Goal: Information Seeking & Learning: Learn about a topic

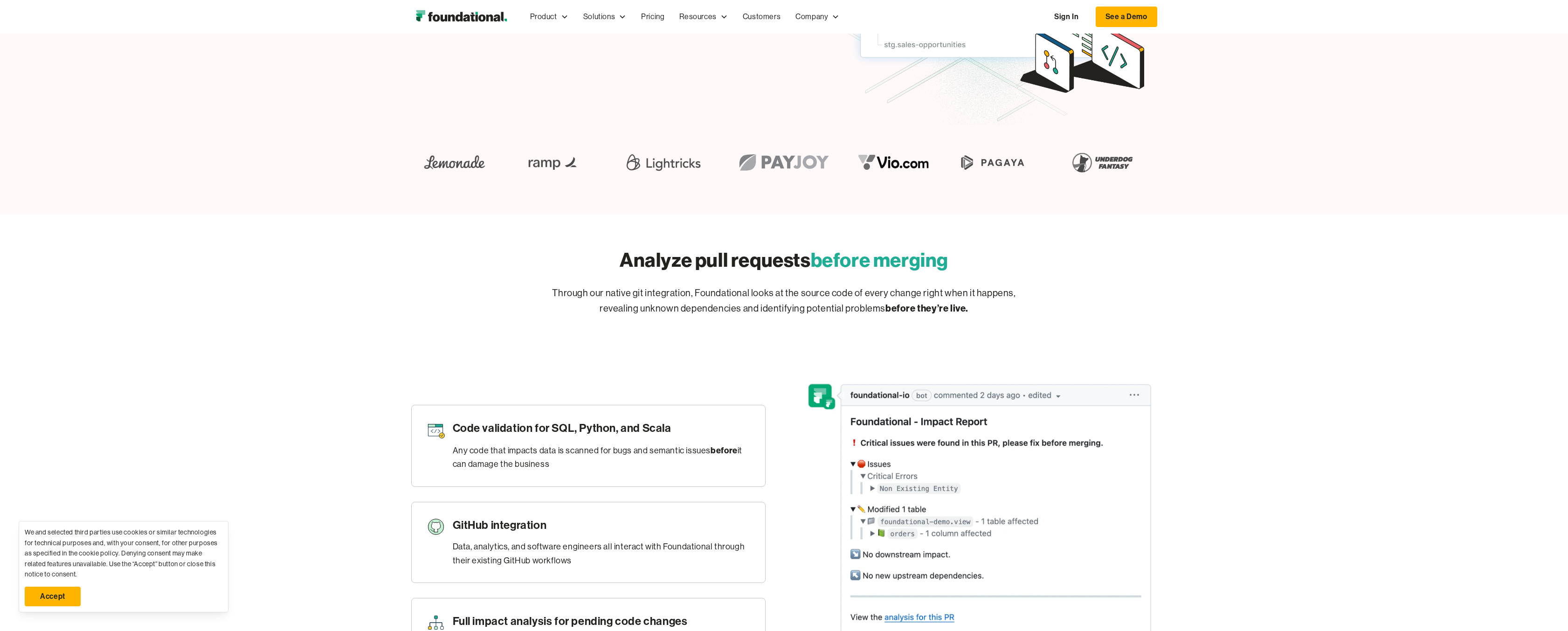
scroll to position [420, 0]
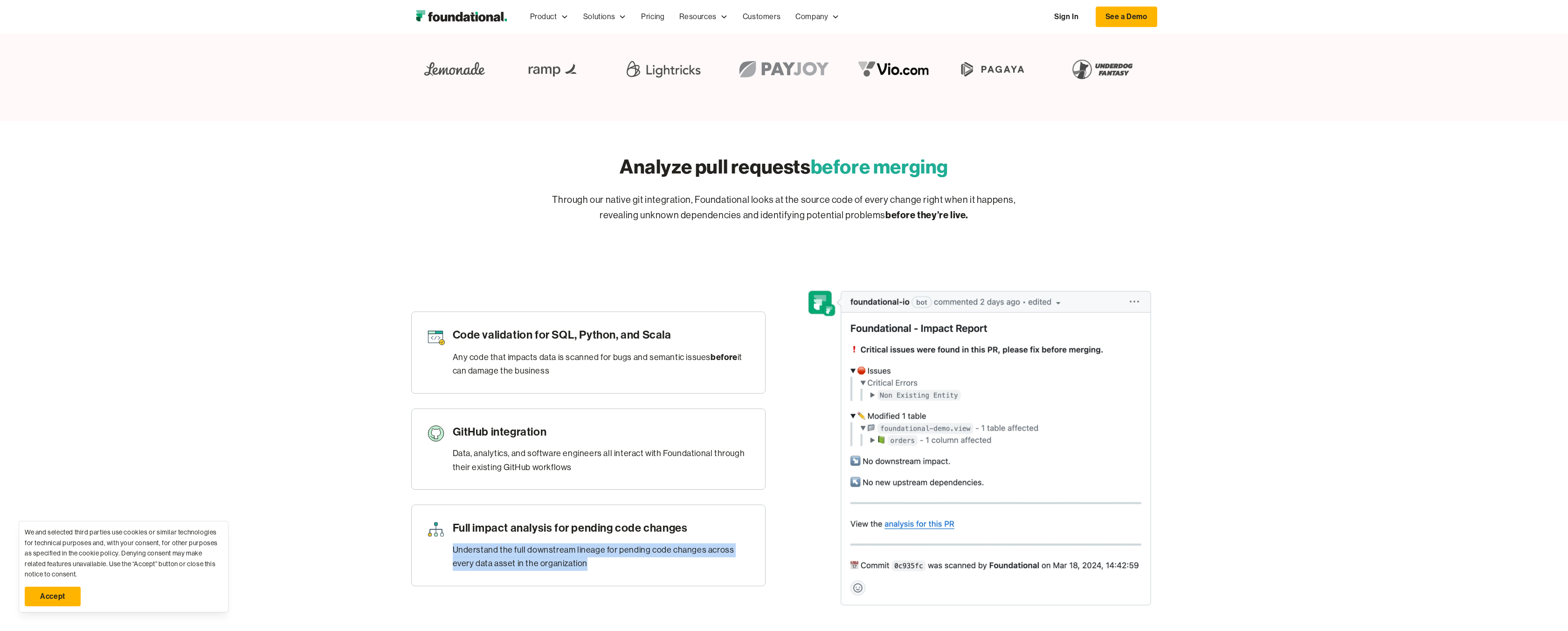
drag, startPoint x: 451, startPoint y: 551, endPoint x: 626, endPoint y: 574, distance: 176.5
click at [626, 574] on div "Full impact analysis for pending code changes Understand the full downstream li…" at bounding box center [589, 546] width 354 height 82
click at [603, 524] on h3 "Full impact analysis for pending code changes" at bounding box center [601, 528] width 298 height 16
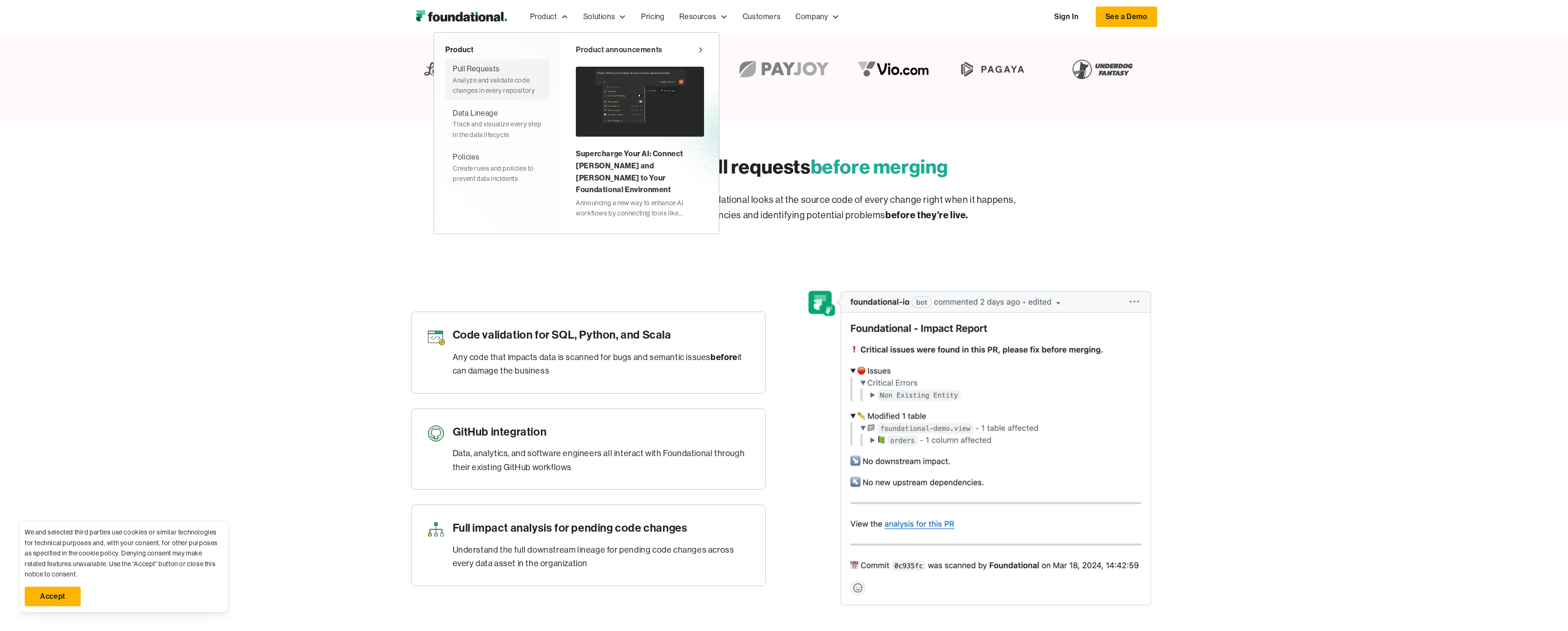
click at [498, 76] on div "Analyze and validate code changes in every repository" at bounding box center [497, 85] width 89 height 21
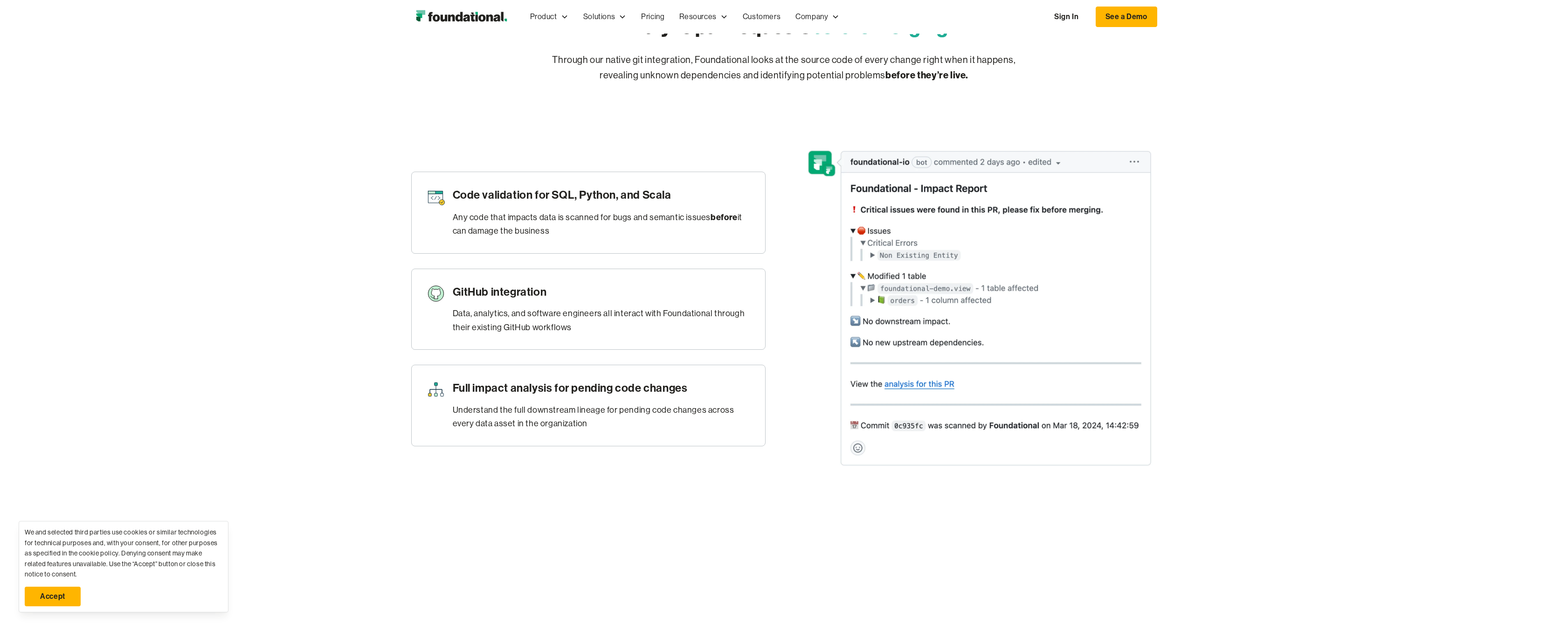
scroll to position [607, 0]
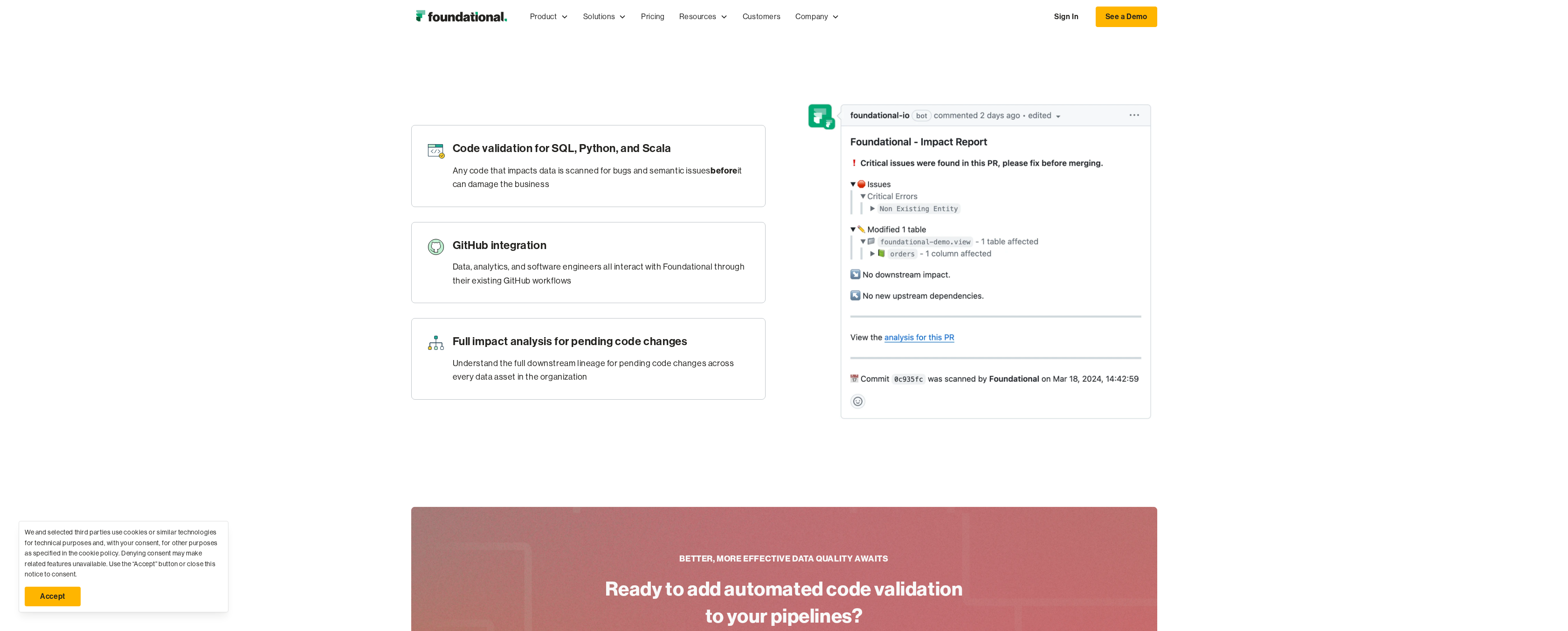
click at [530, 359] on div "Understand the full downstream lineage for pending code changes across every da…" at bounding box center [601, 370] width 298 height 27
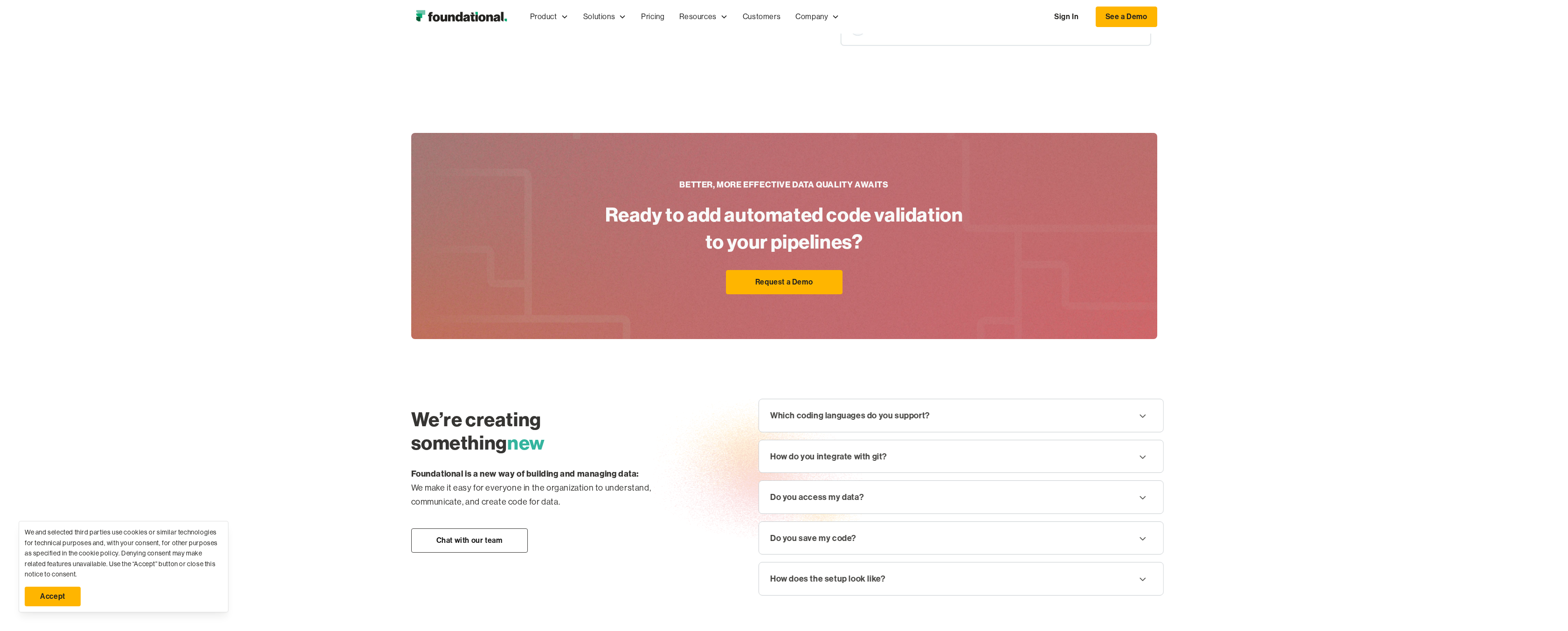
scroll to position [1119, 0]
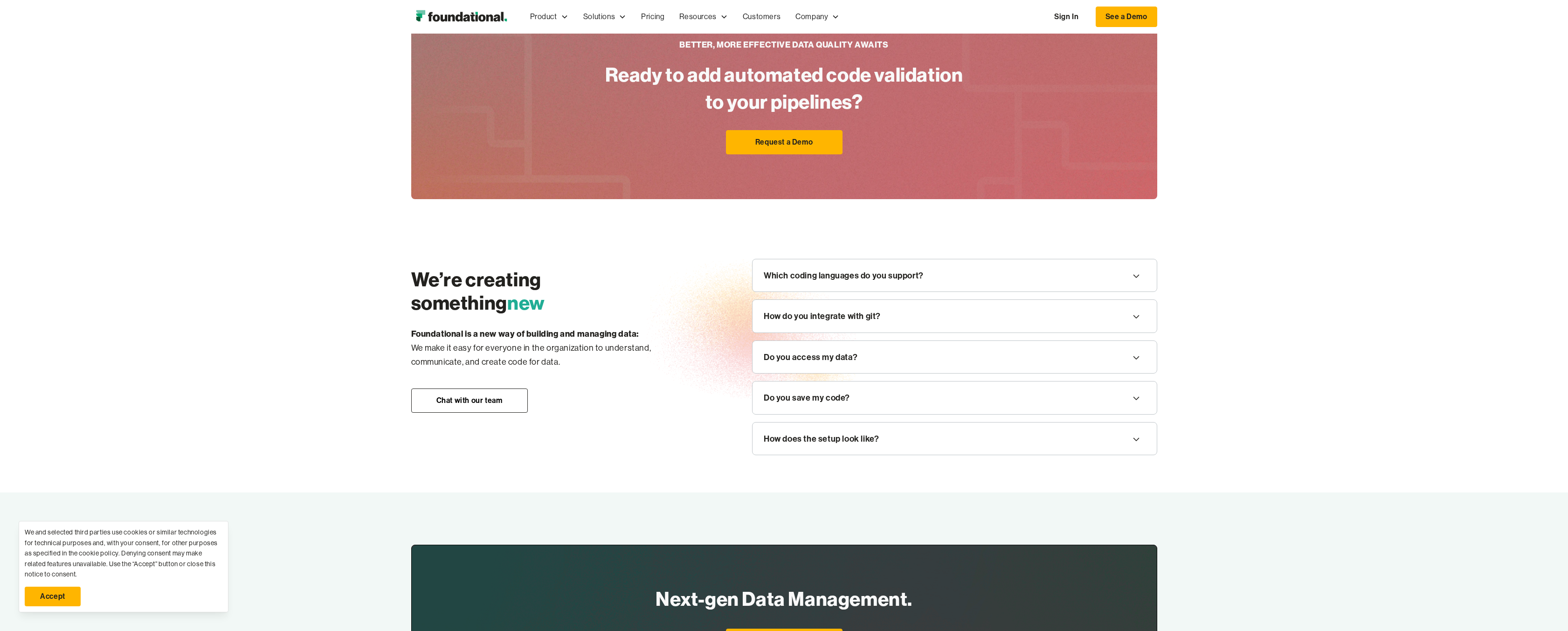
click at [809, 278] on div "Which coding languages do you support?" at bounding box center [844, 275] width 160 height 14
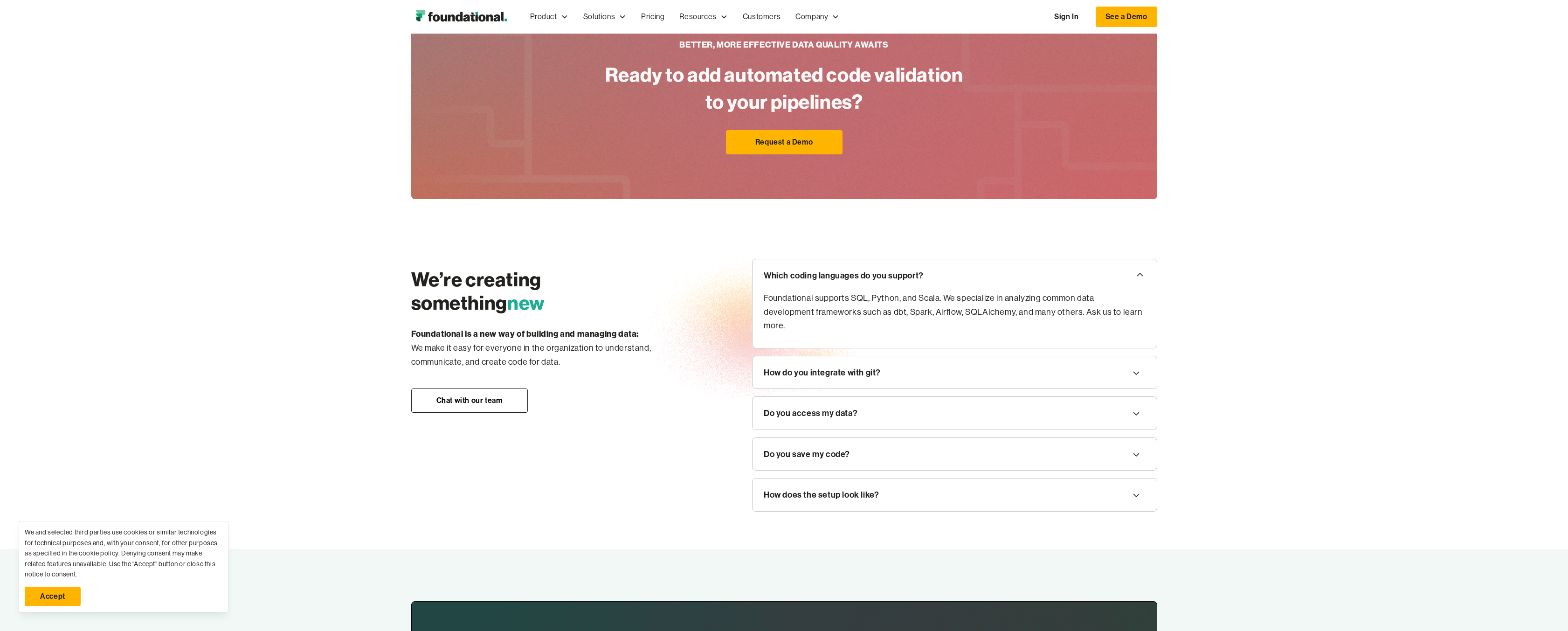
click at [845, 366] on div "How do you integrate with git?" at bounding box center [822, 373] width 117 height 14
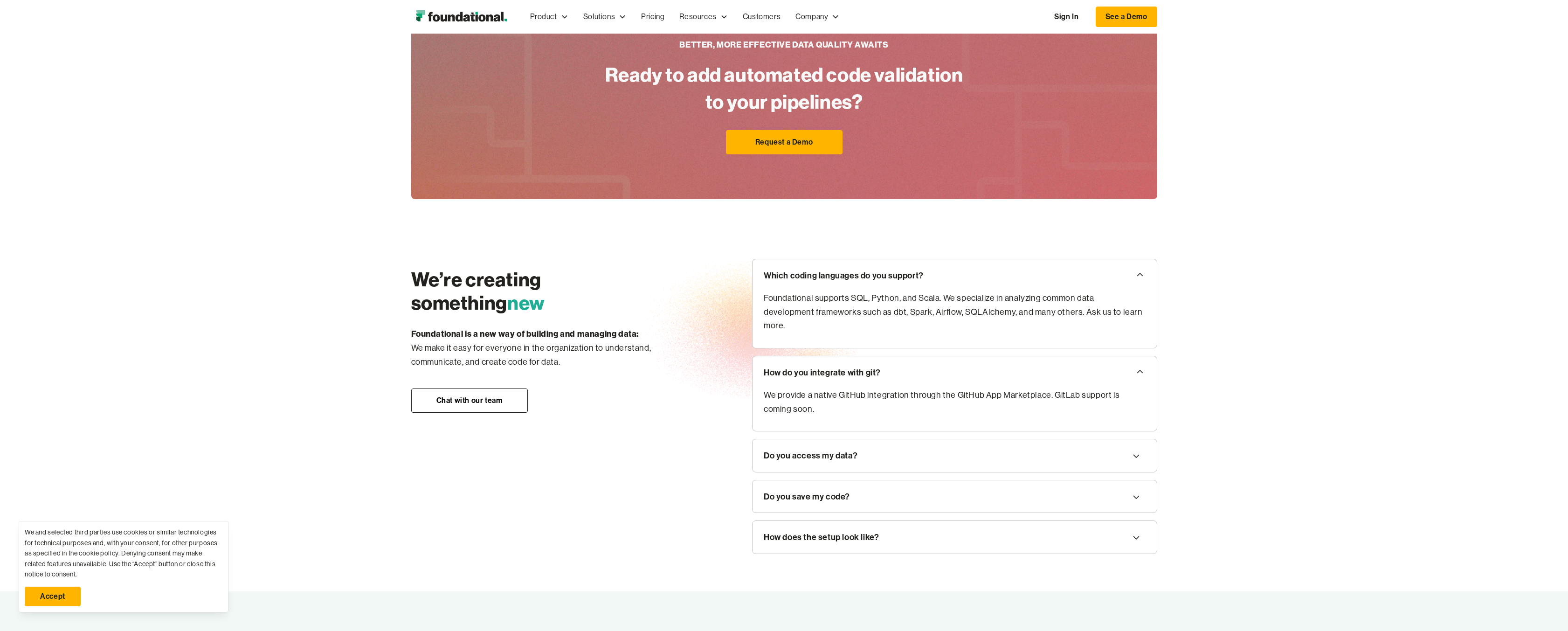
drag, startPoint x: 857, startPoint y: 440, endPoint x: 877, endPoint y: 445, distance: 20.6
click at [858, 440] on div "Do you access my data?" at bounding box center [954, 456] width 404 height 33
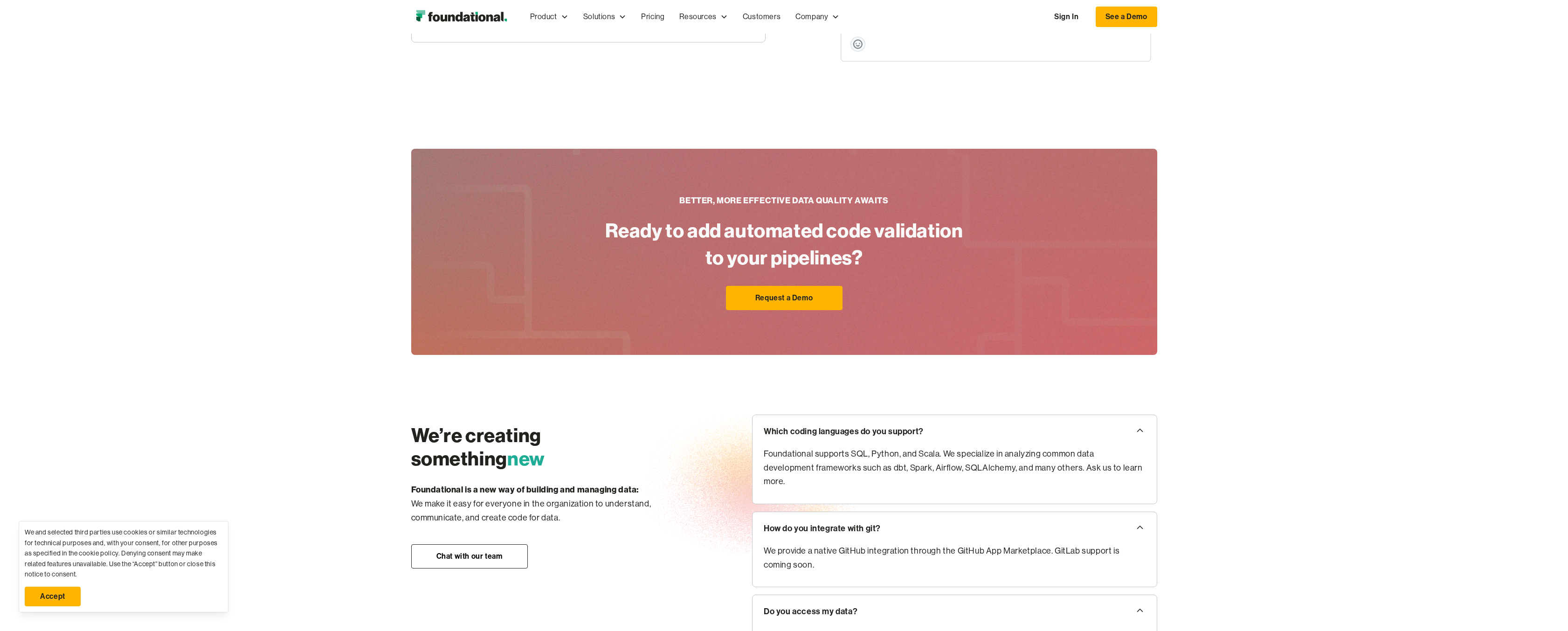
scroll to position [684, 0]
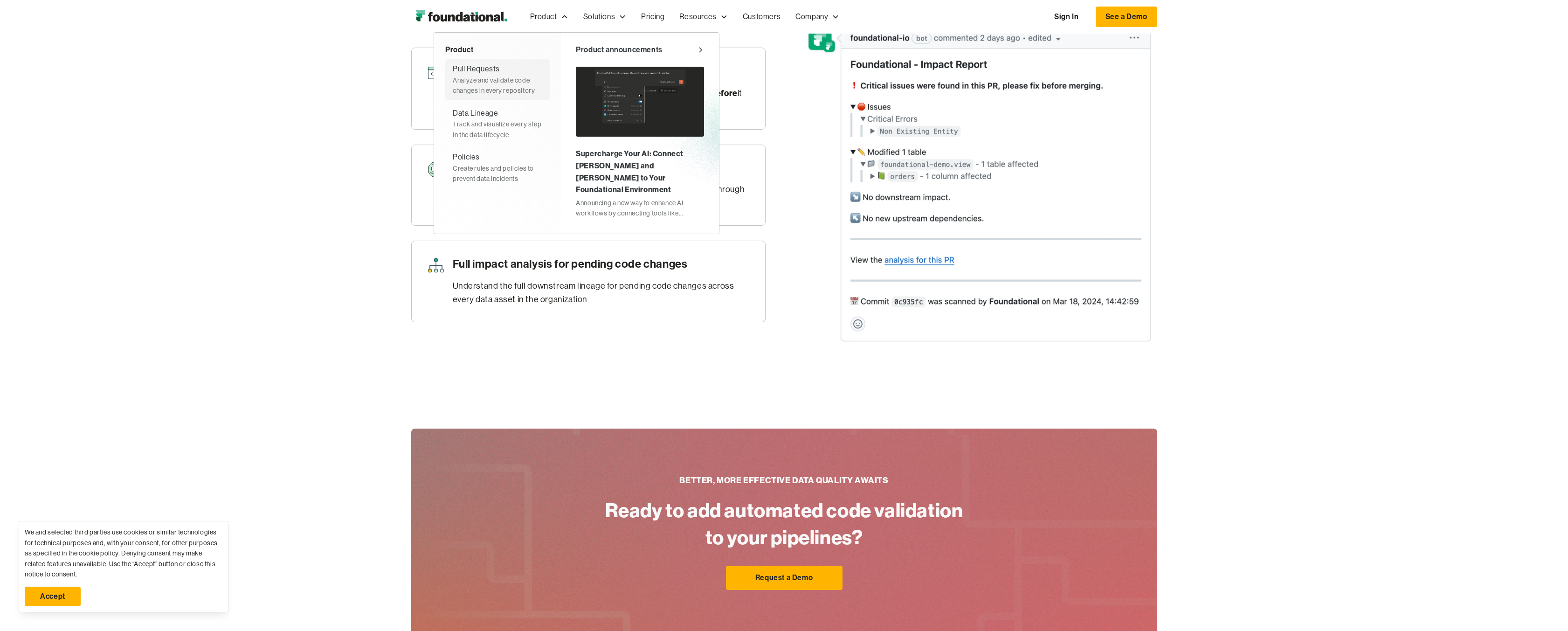
click at [502, 81] on div "Analyze and validate code changes in every repository" at bounding box center [497, 85] width 89 height 21
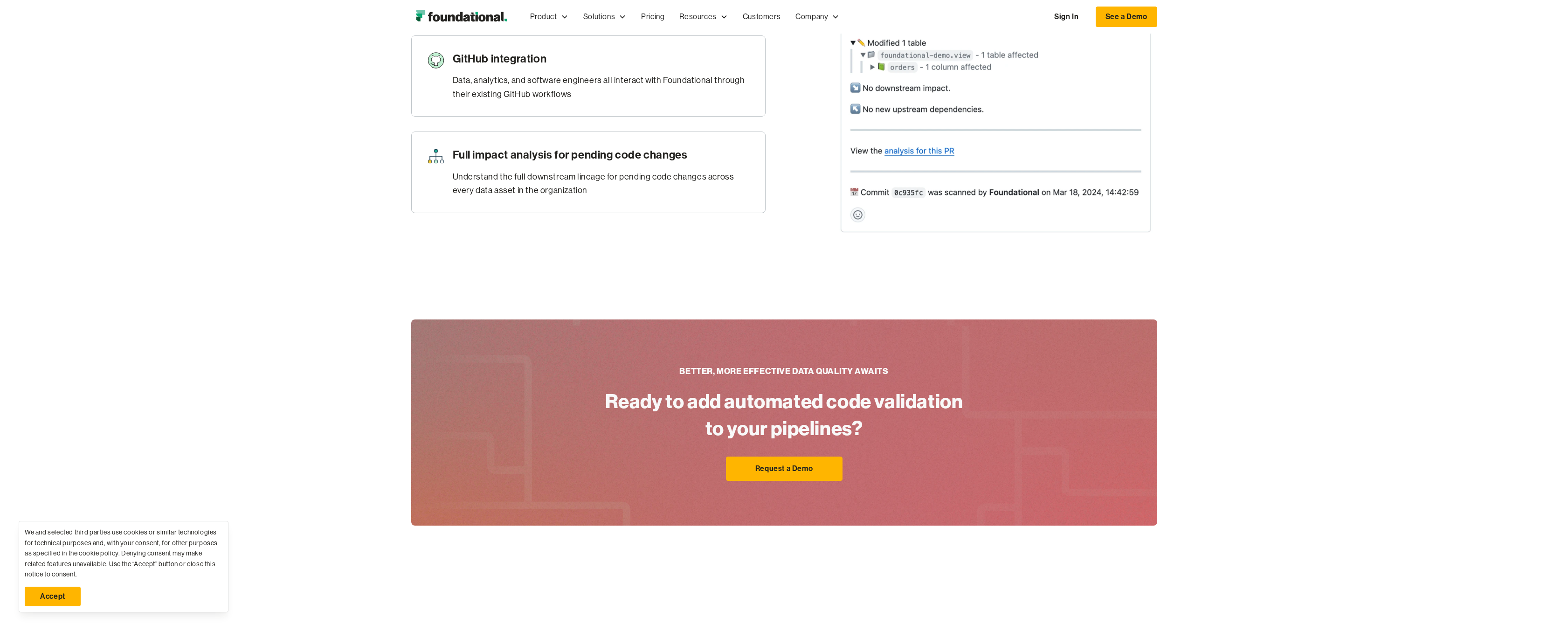
scroll to position [653, 0]
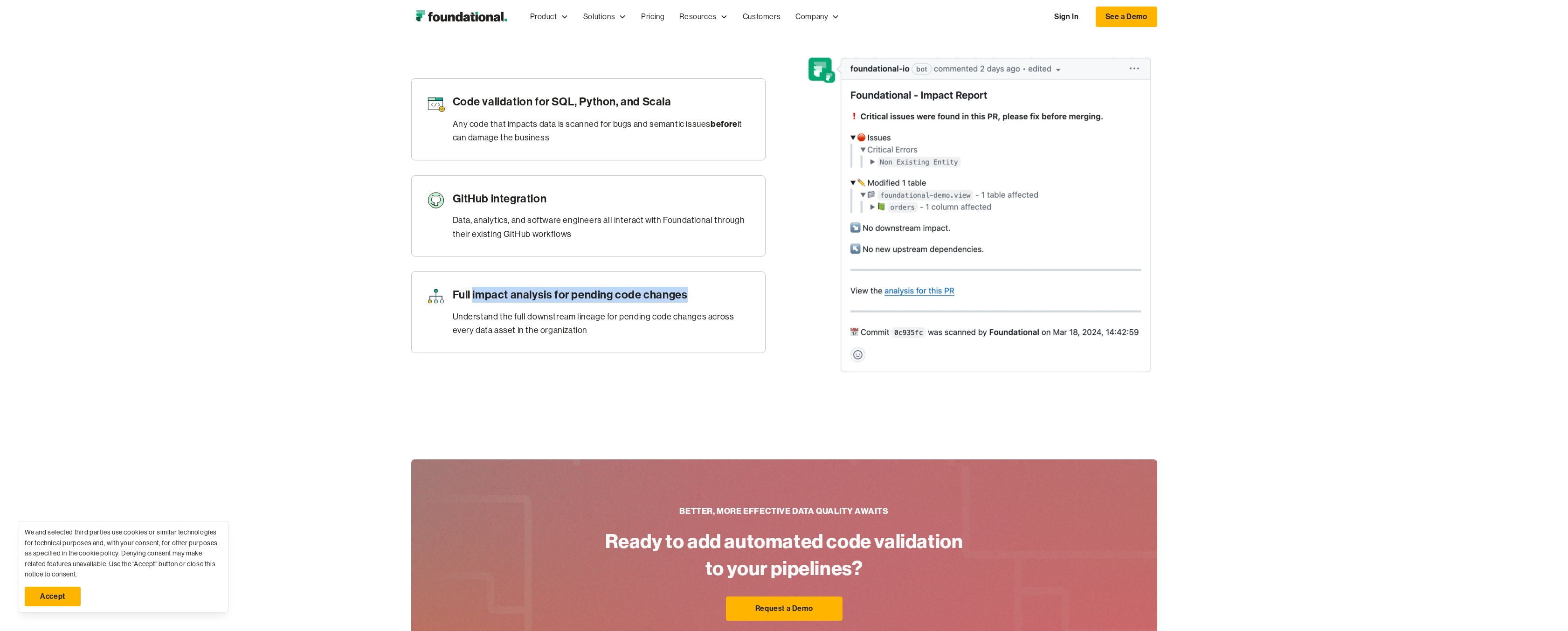
drag, startPoint x: 474, startPoint y: 292, endPoint x: 693, endPoint y: 296, distance: 219.0
click at [693, 296] on h3 "Full impact analysis for pending code changes" at bounding box center [601, 295] width 298 height 16
copy h3 "impact analysis for pending code changes"
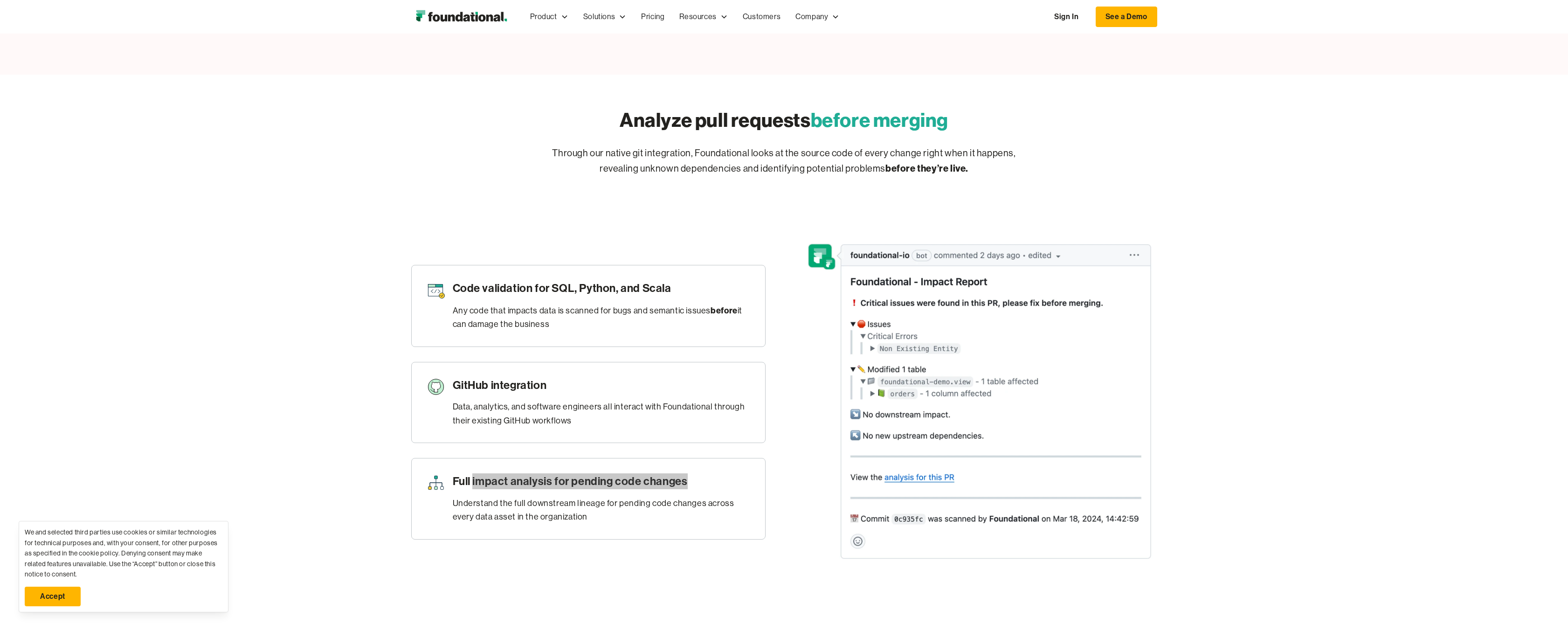
scroll to position [420, 0]
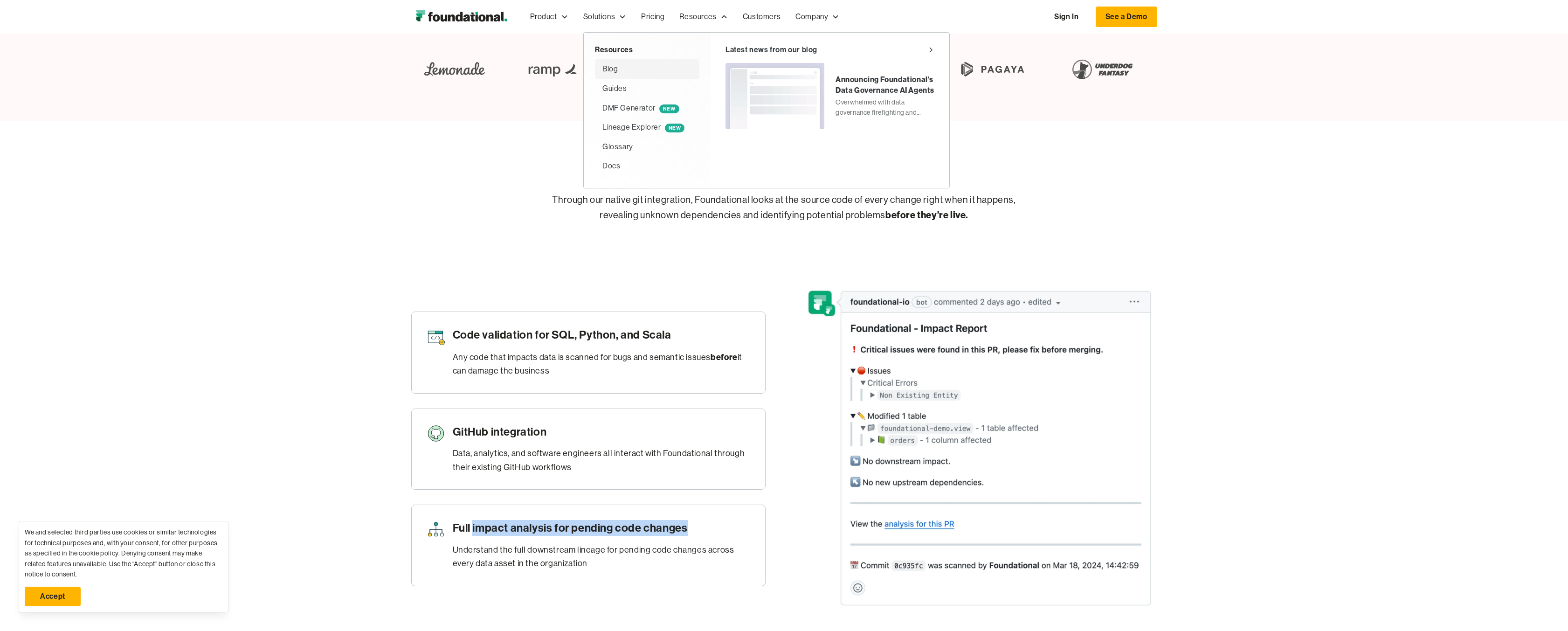
click at [616, 69] on div "Blog" at bounding box center [610, 69] width 15 height 12
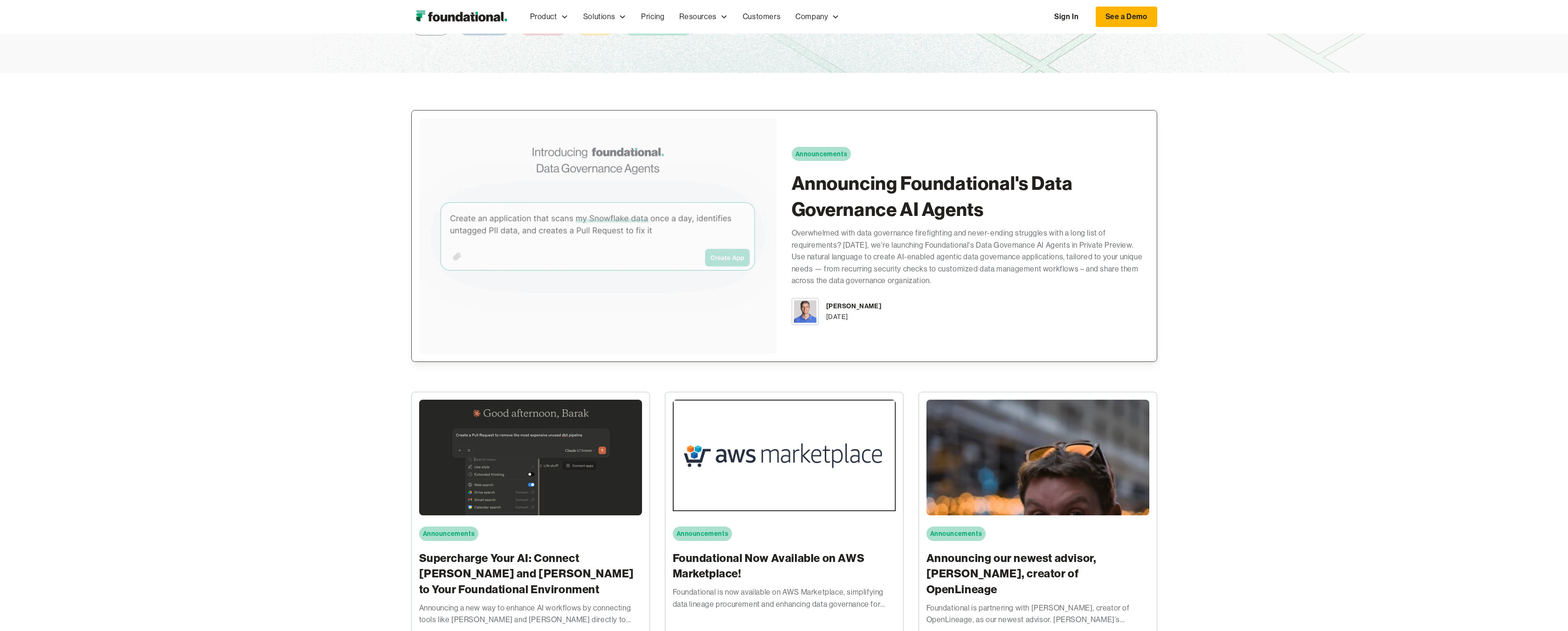
click at [838, 191] on h2 "Announcing Foundational's Data Governance AI Agents" at bounding box center [971, 197] width 358 height 52
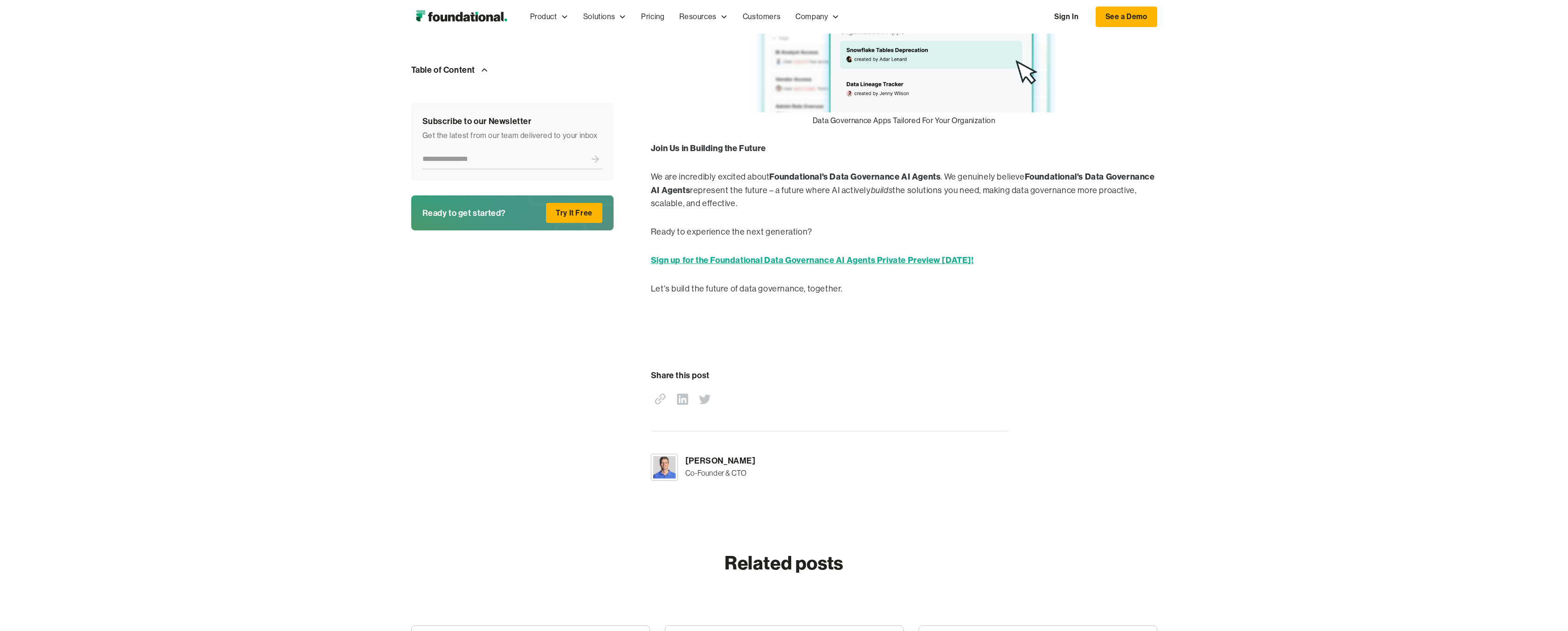
scroll to position [1353, 0]
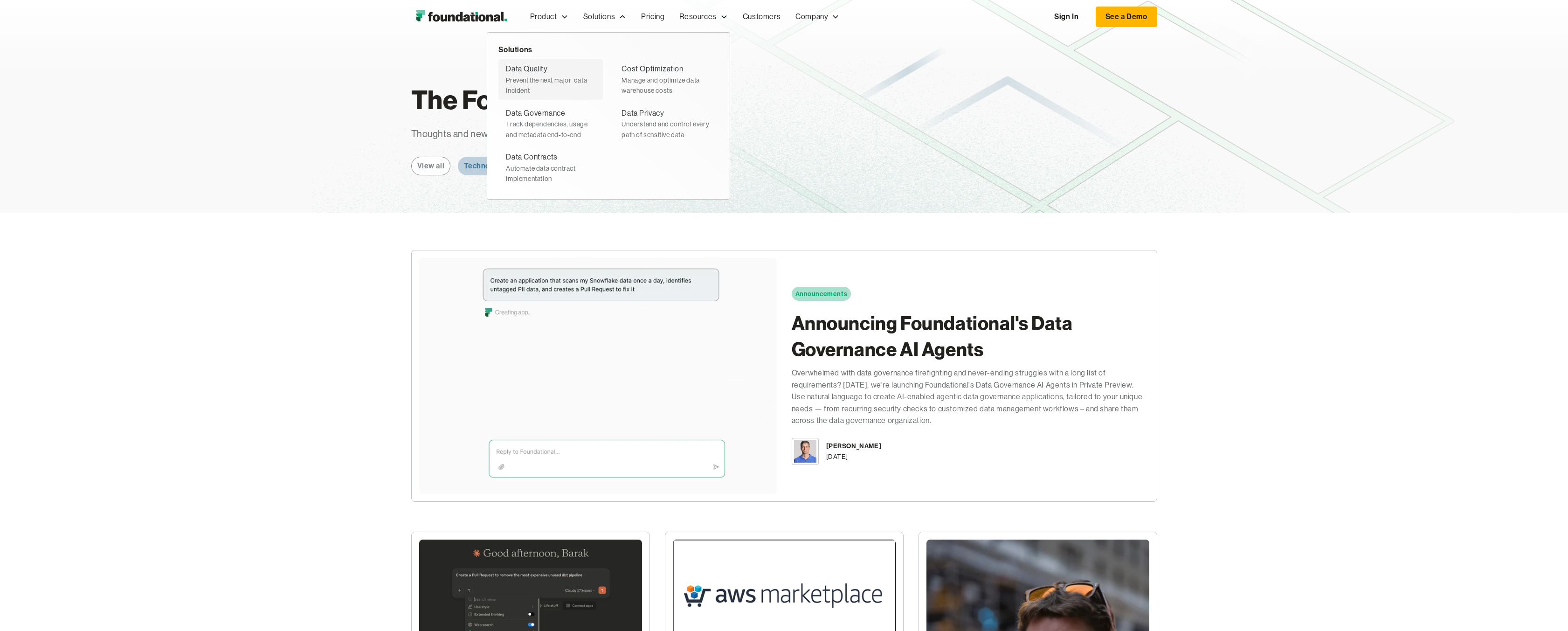
click at [572, 79] on div "Prevent the next major  data incident" at bounding box center [550, 85] width 89 height 21
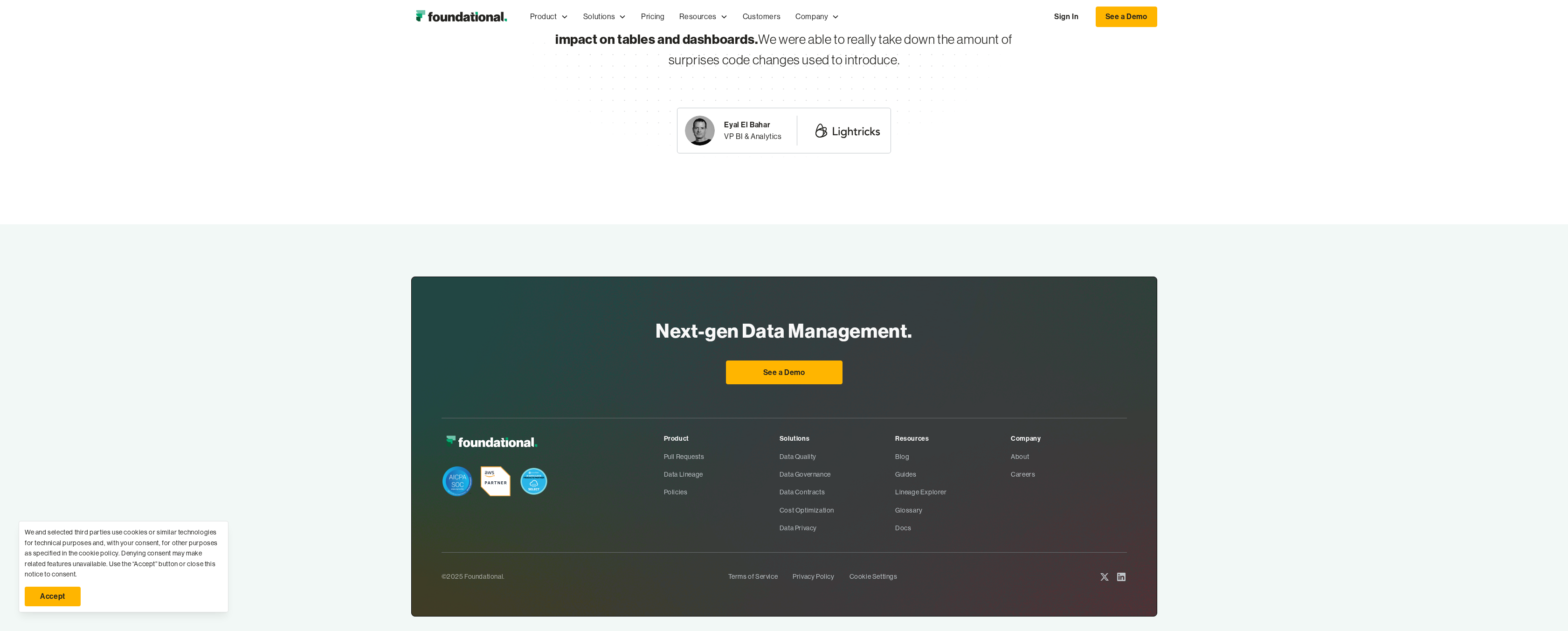
scroll to position [1267, 0]
